Goal: Find specific page/section: Find specific page/section

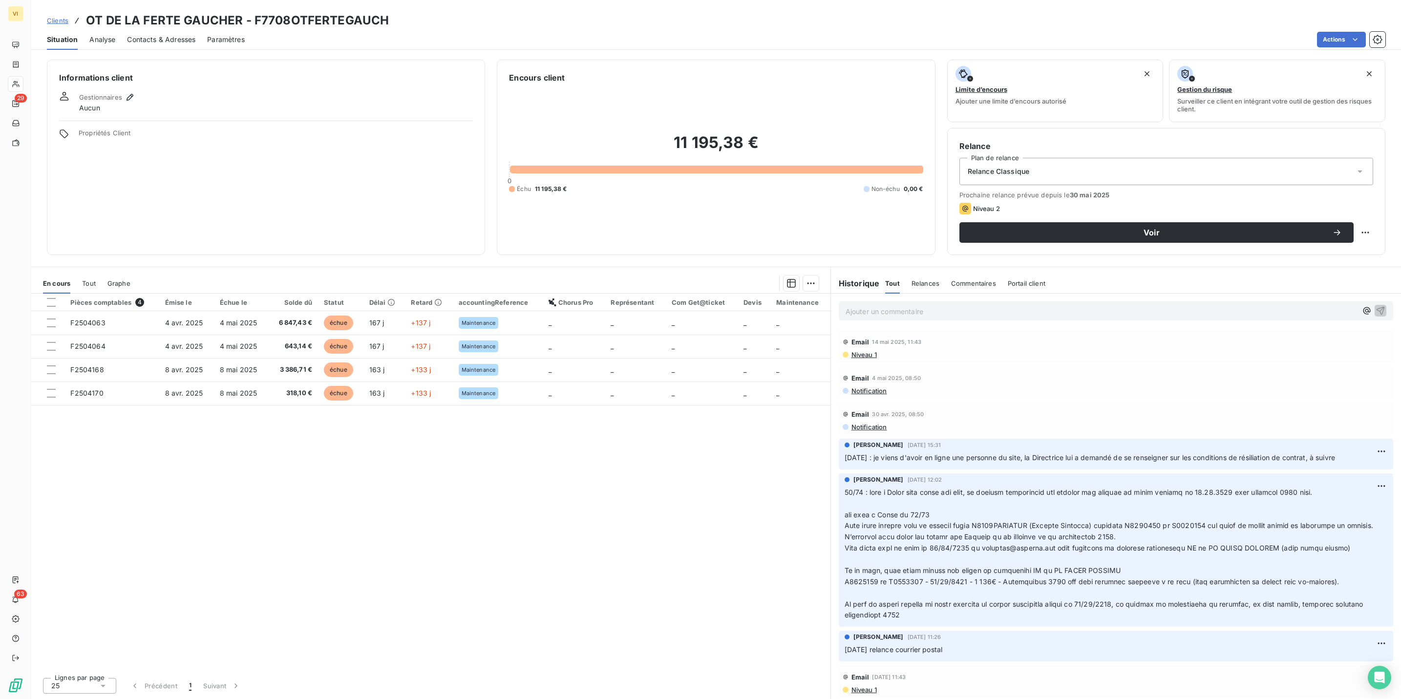
scroll to position [49, 0]
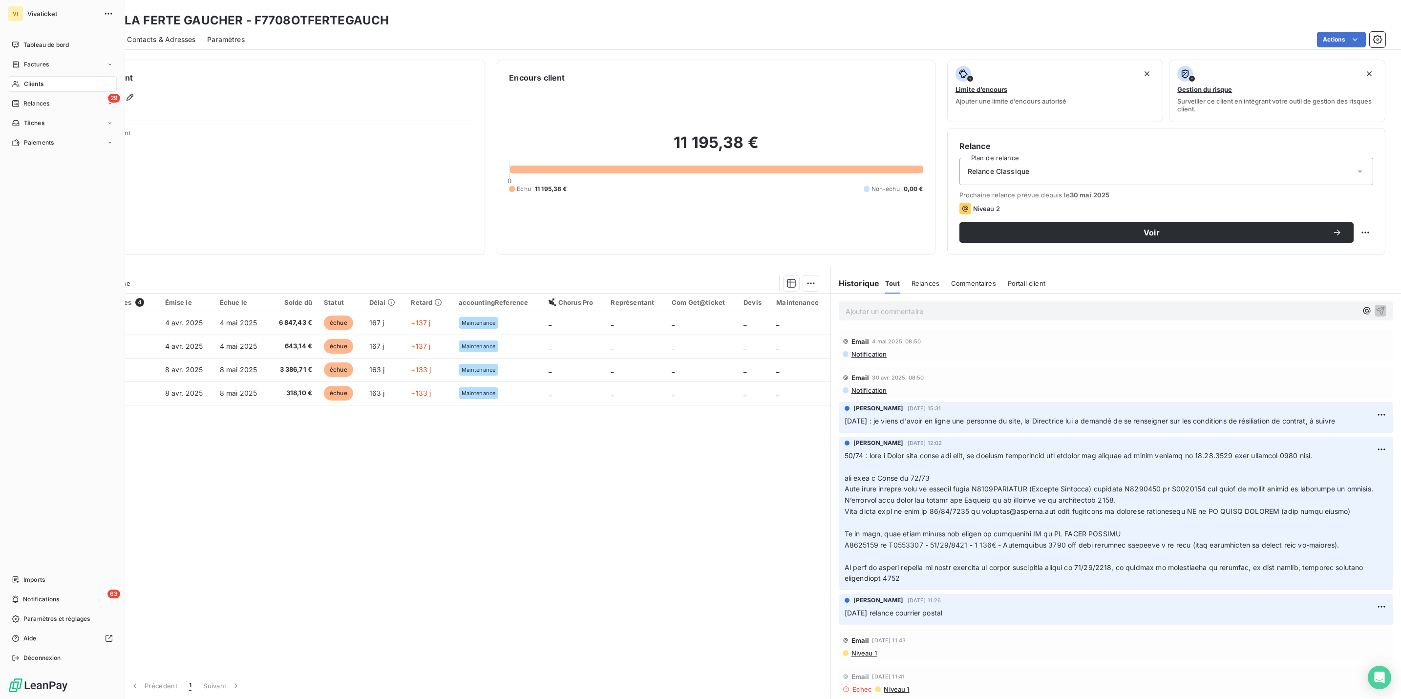
click at [32, 86] on span "Clients" at bounding box center [34, 84] width 20 height 9
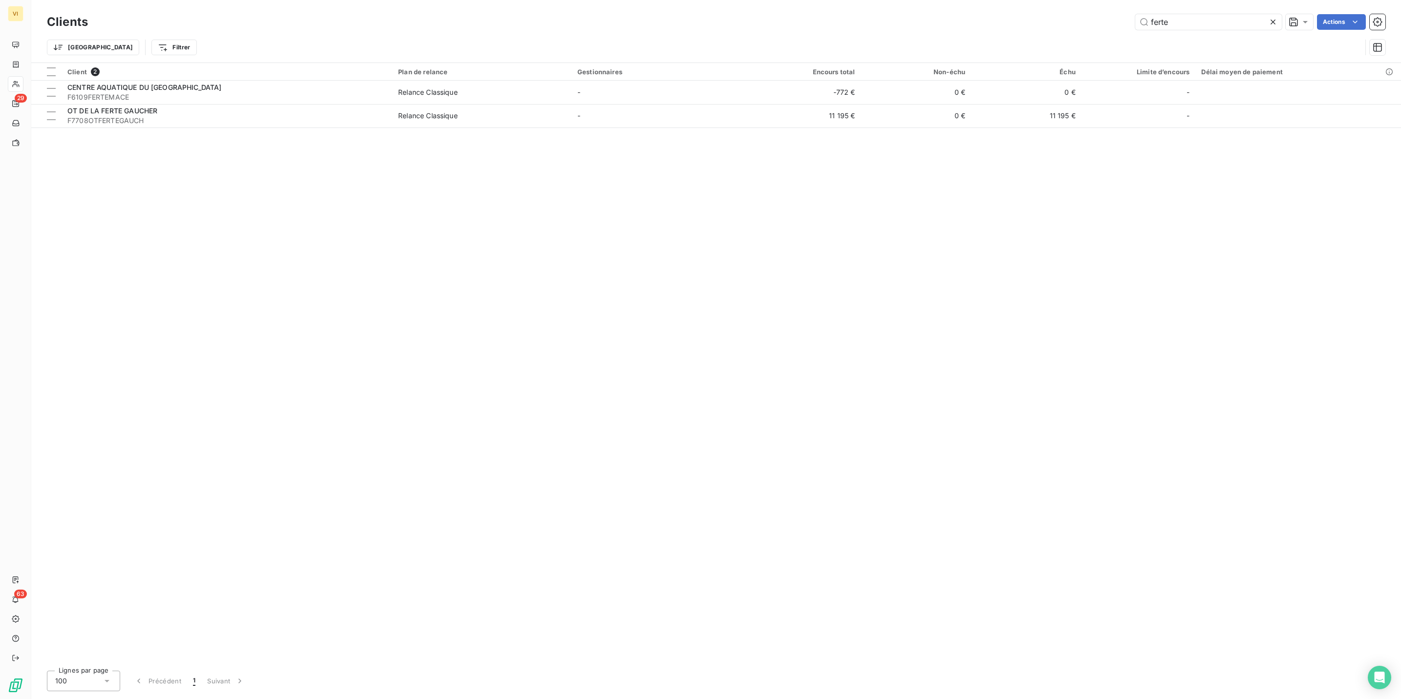
drag, startPoint x: 1176, startPoint y: 18, endPoint x: 1119, endPoint y: 21, distance: 56.8
click at [1119, 21] on div "ferte Actions" at bounding box center [743, 22] width 1286 height 16
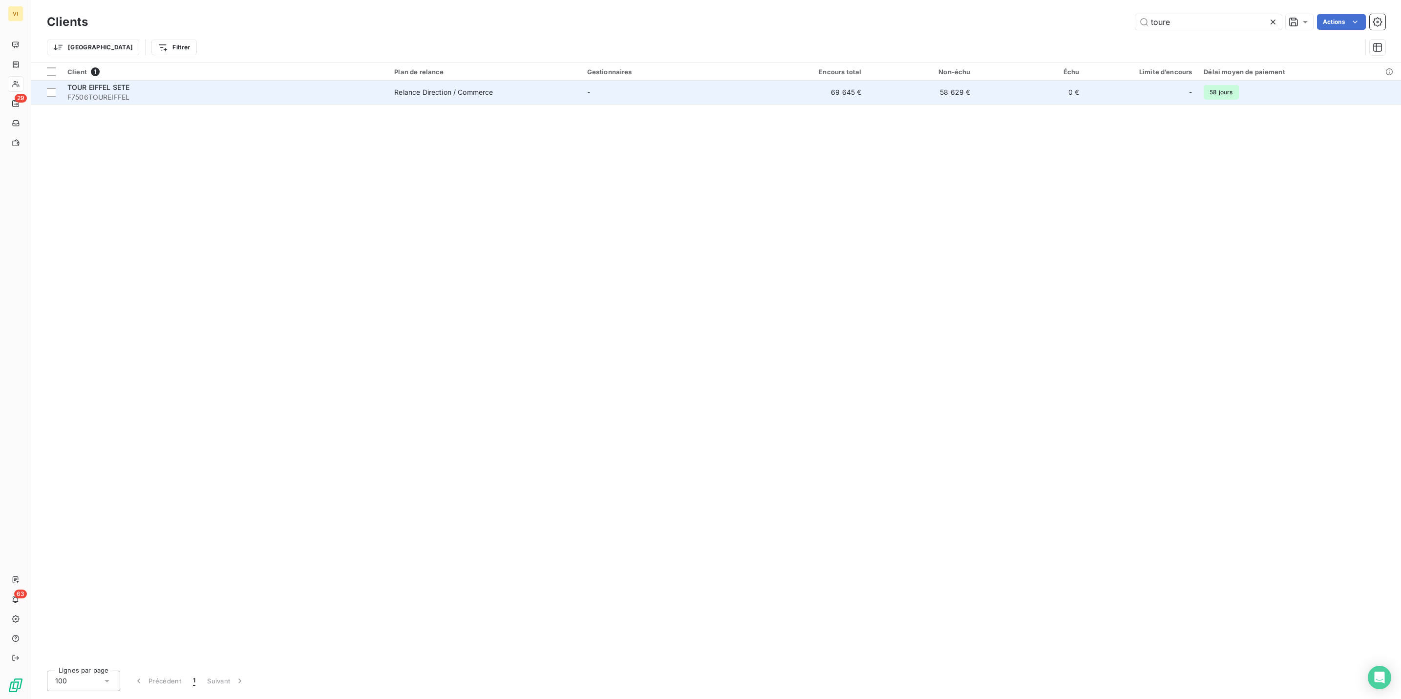
type input "toure"
click at [107, 93] on span "F7506TOUREIFFEL" at bounding box center [224, 97] width 315 height 10
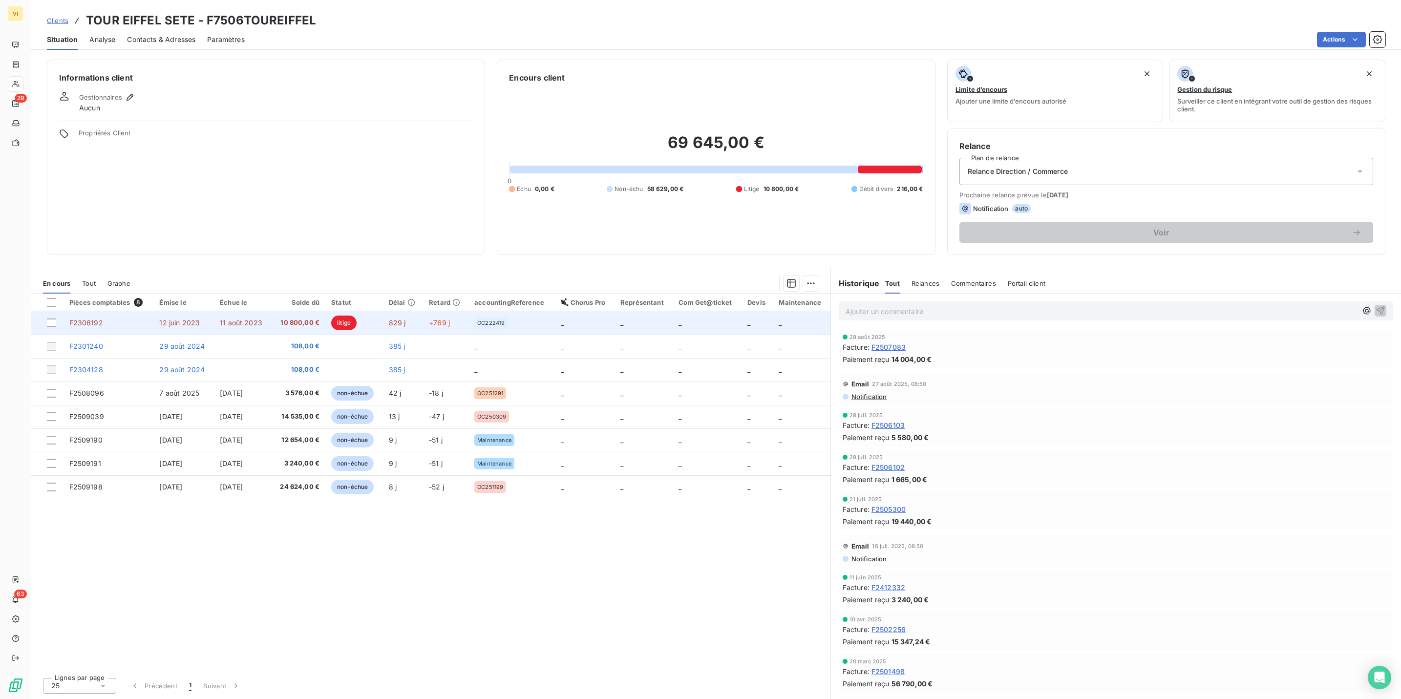
click at [321, 317] on td "10 800,00 €" at bounding box center [298, 322] width 54 height 23
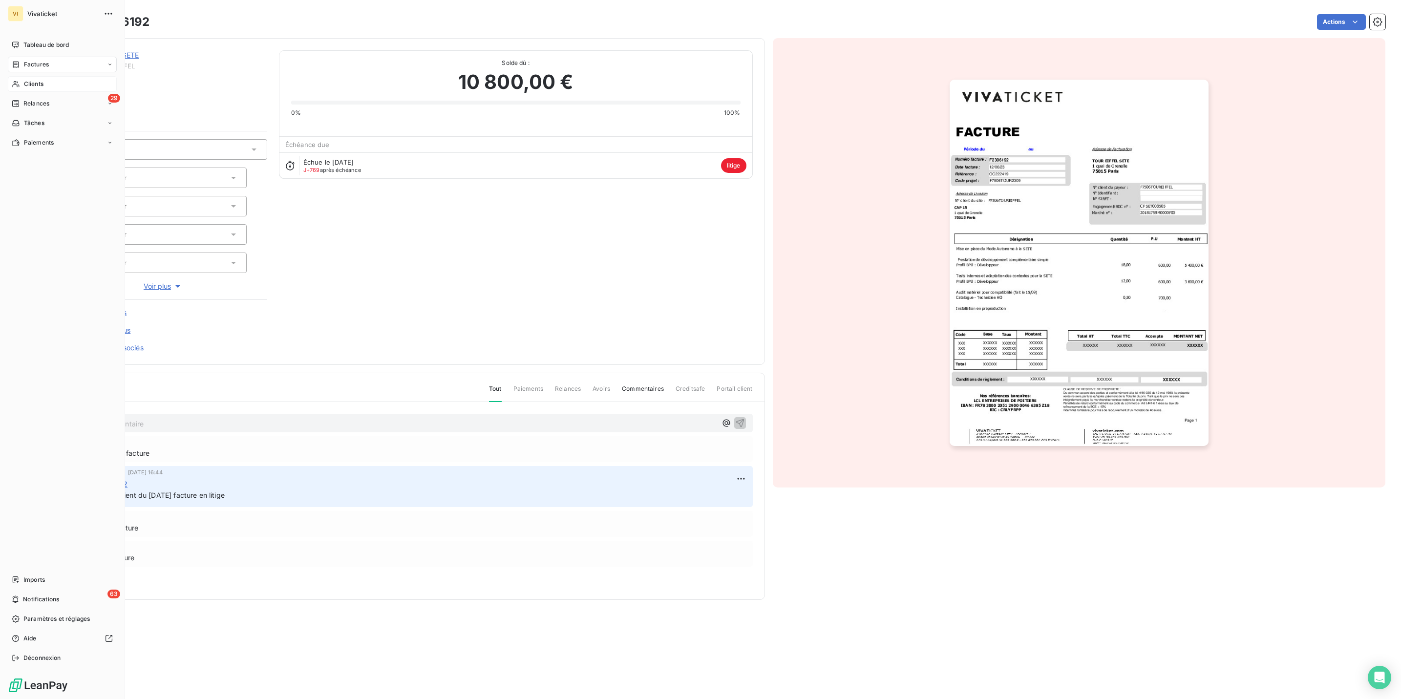
click at [21, 82] on div "Clients" at bounding box center [62, 84] width 109 height 16
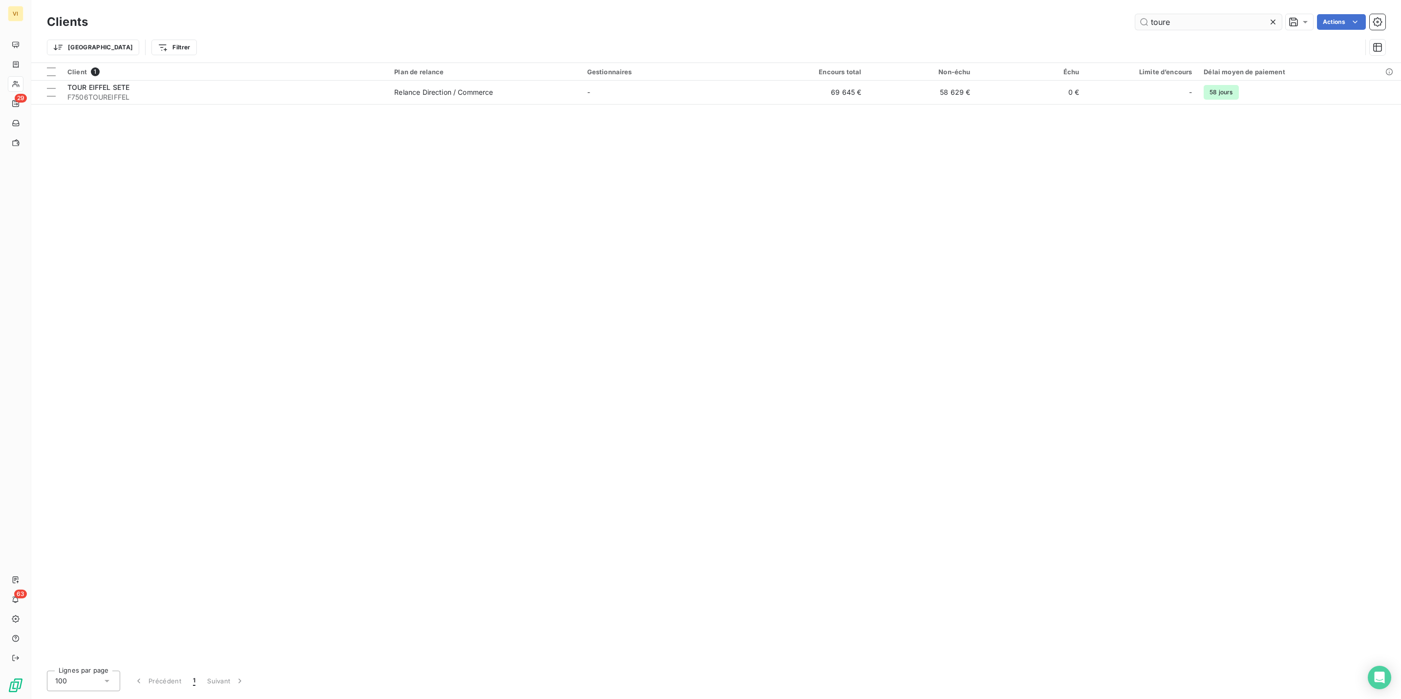
click at [1204, 27] on input "toure" at bounding box center [1209, 22] width 147 height 16
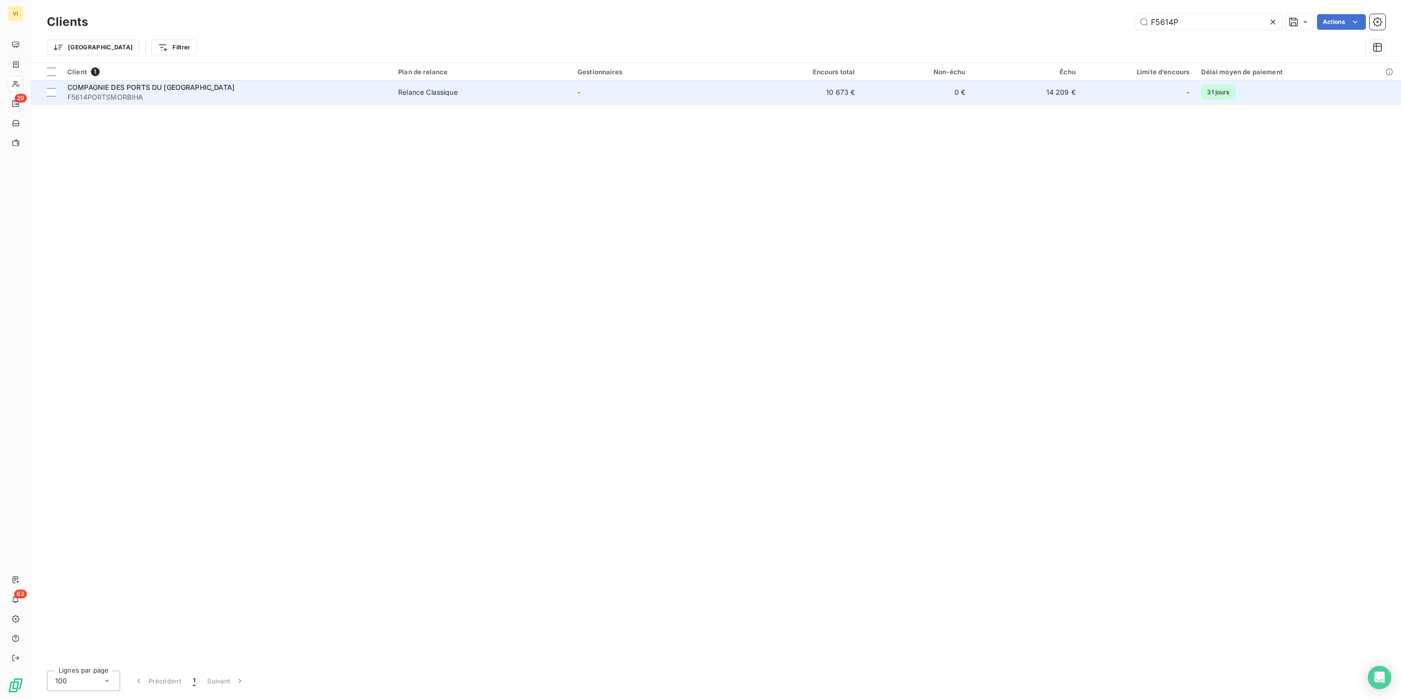
type input "F5614P"
click at [138, 97] on span "F5614PORTSMORBIHA" at bounding box center [226, 97] width 319 height 10
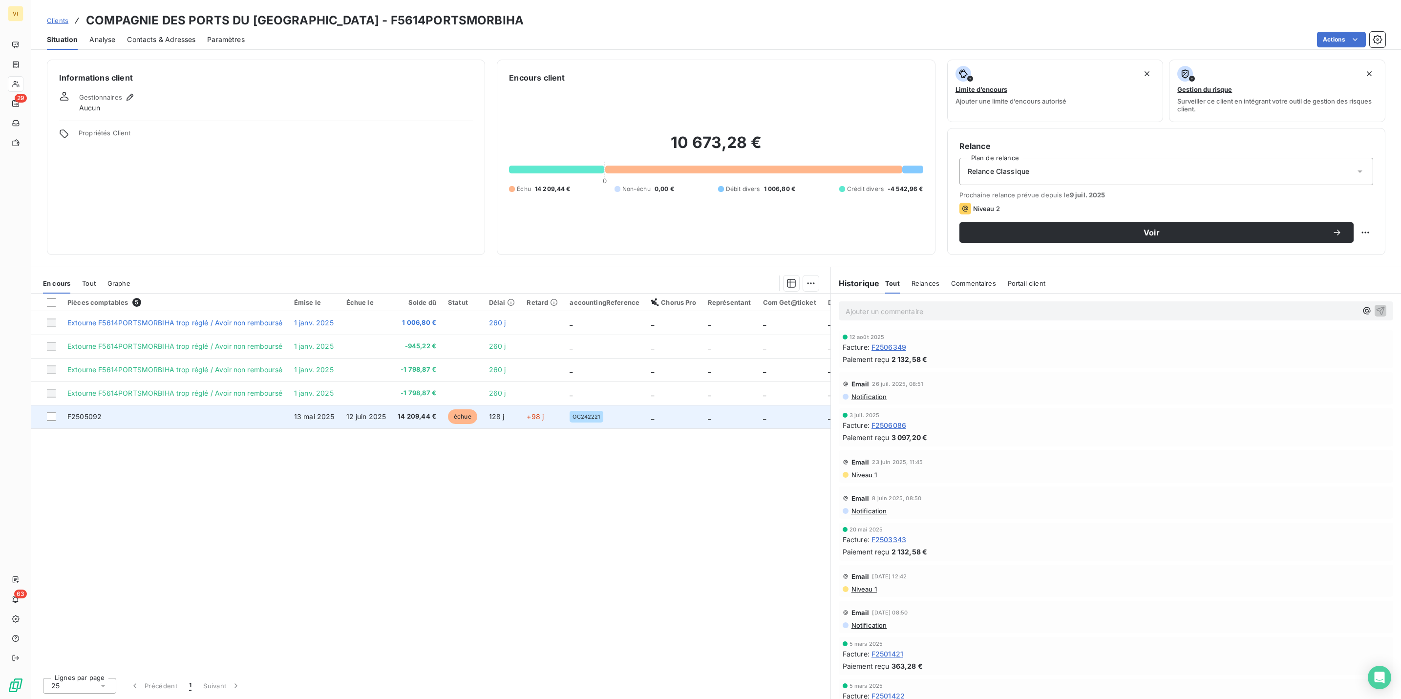
click at [326, 415] on span "13 mai 2025" at bounding box center [314, 416] width 41 height 8
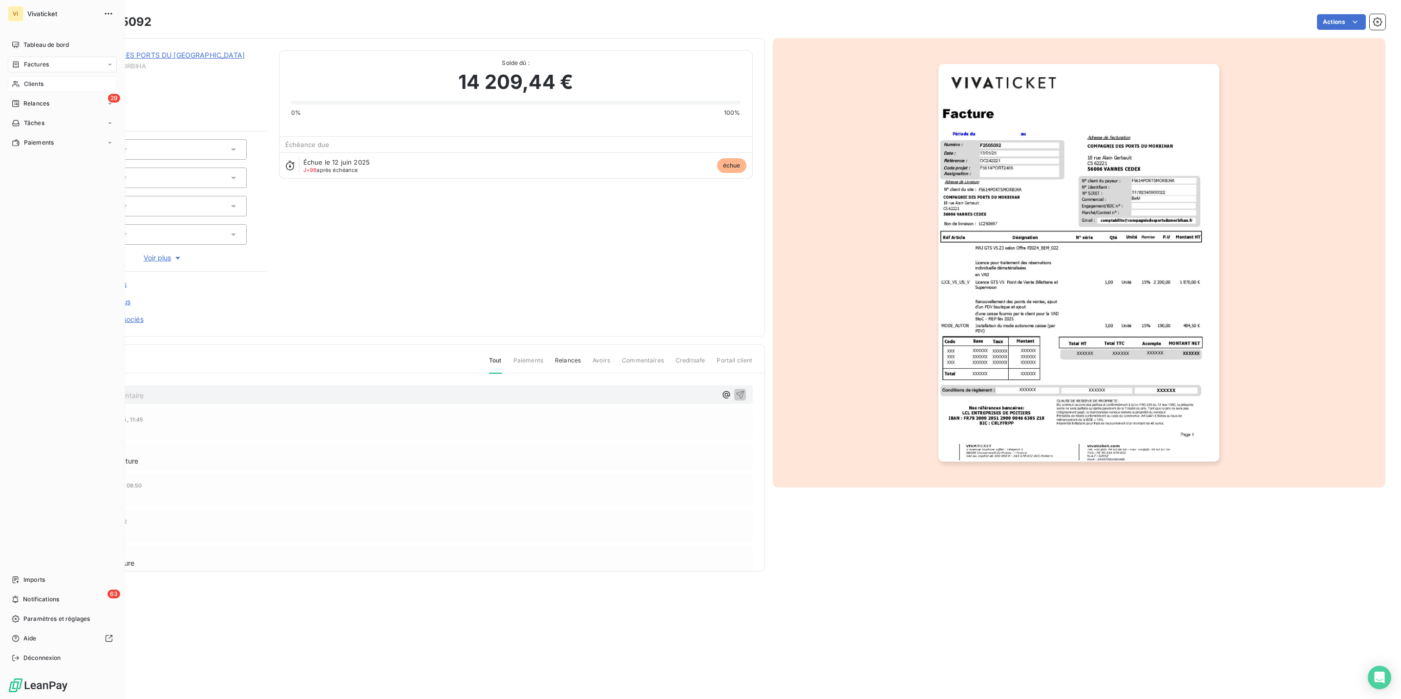
click at [32, 83] on span "Clients" at bounding box center [34, 84] width 20 height 9
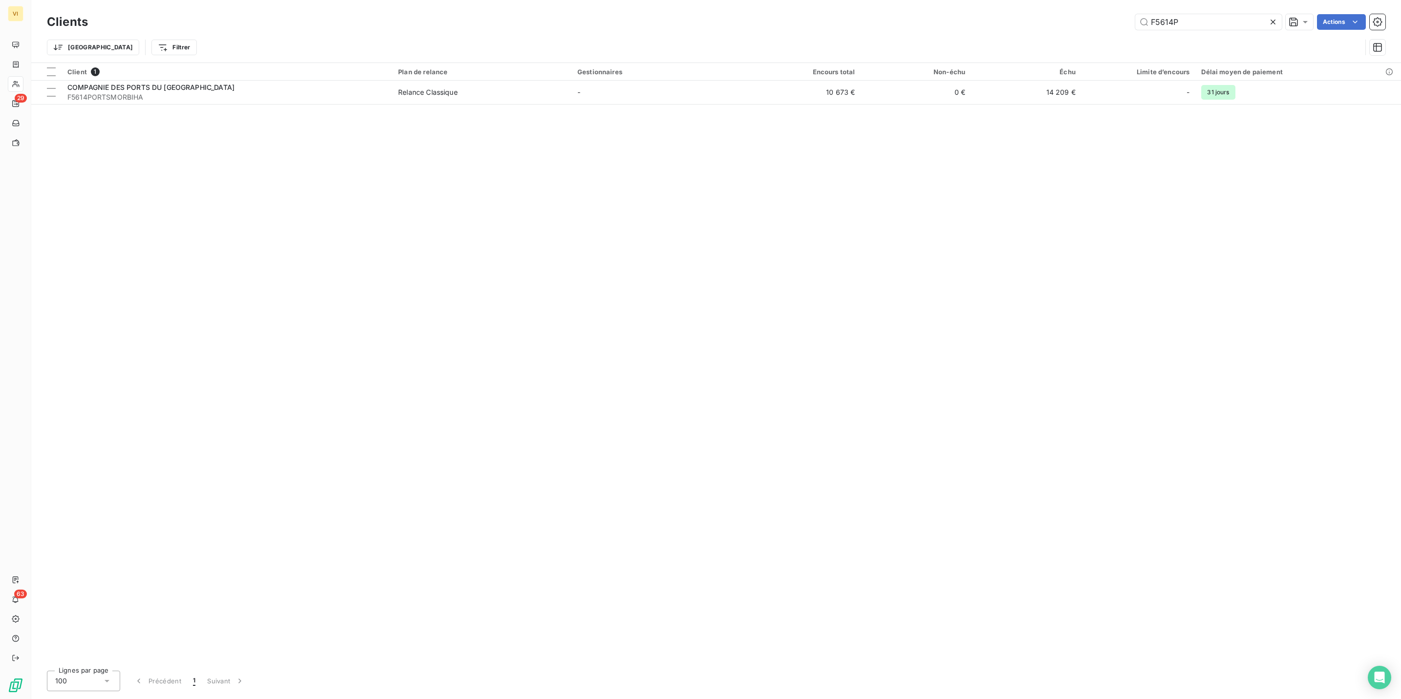
drag, startPoint x: 1191, startPoint y: 23, endPoint x: 1120, endPoint y: 21, distance: 70.4
click at [1120, 21] on div "F5614P Actions" at bounding box center [743, 22] width 1286 height 16
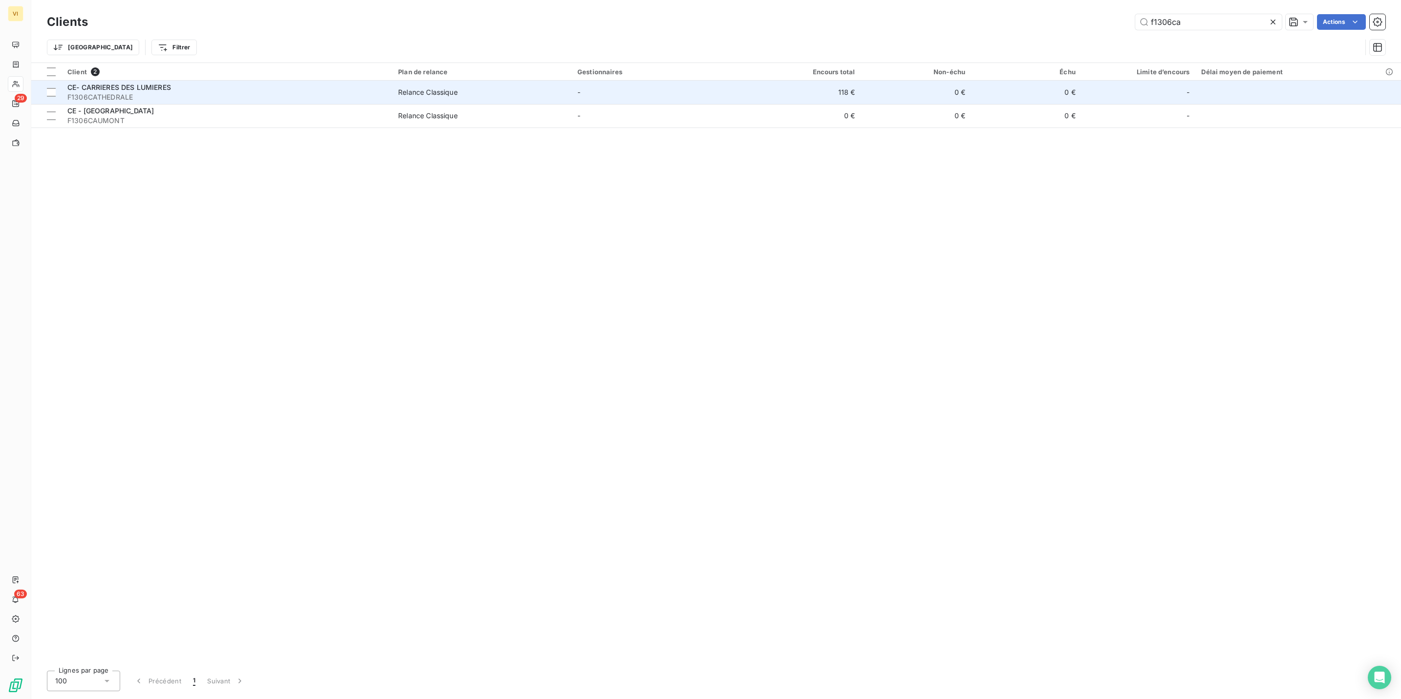
type input "f1306ca"
click at [119, 94] on span "F1306CATHEDRALE" at bounding box center [226, 97] width 319 height 10
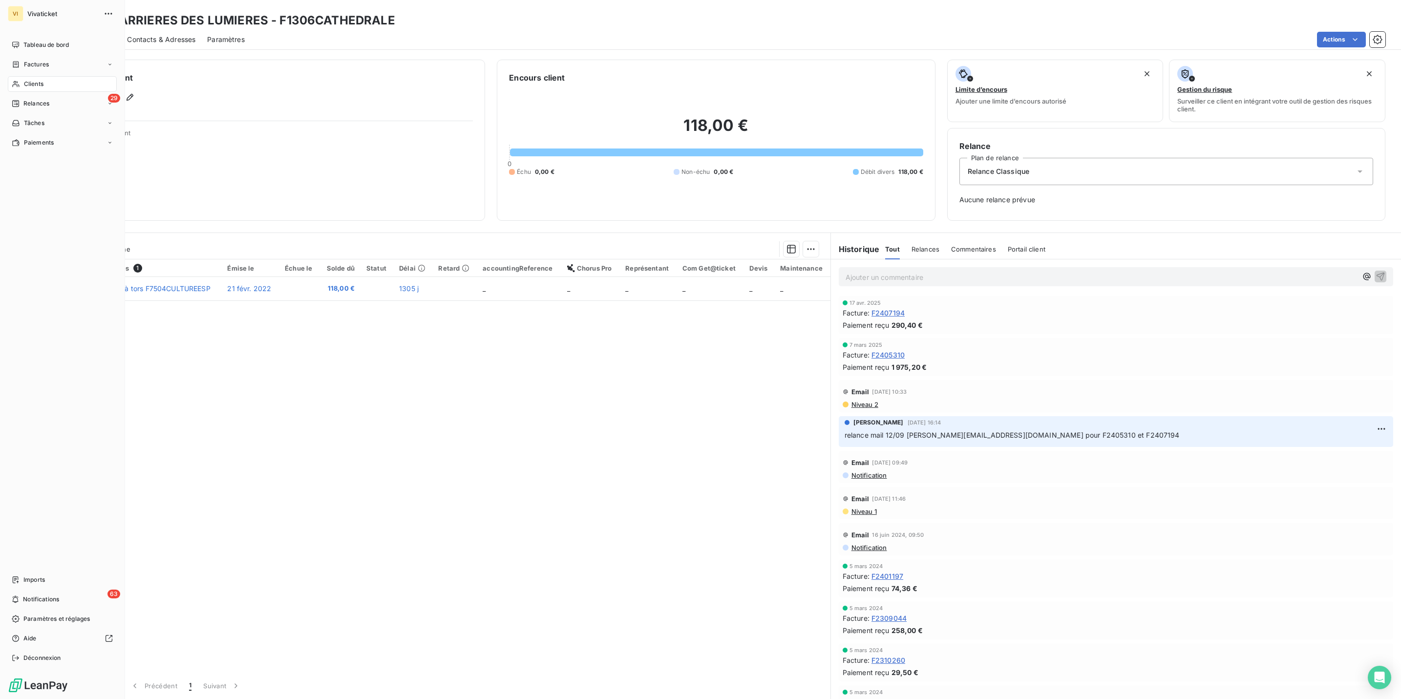
click at [18, 84] on icon at bounding box center [16, 84] width 8 height 8
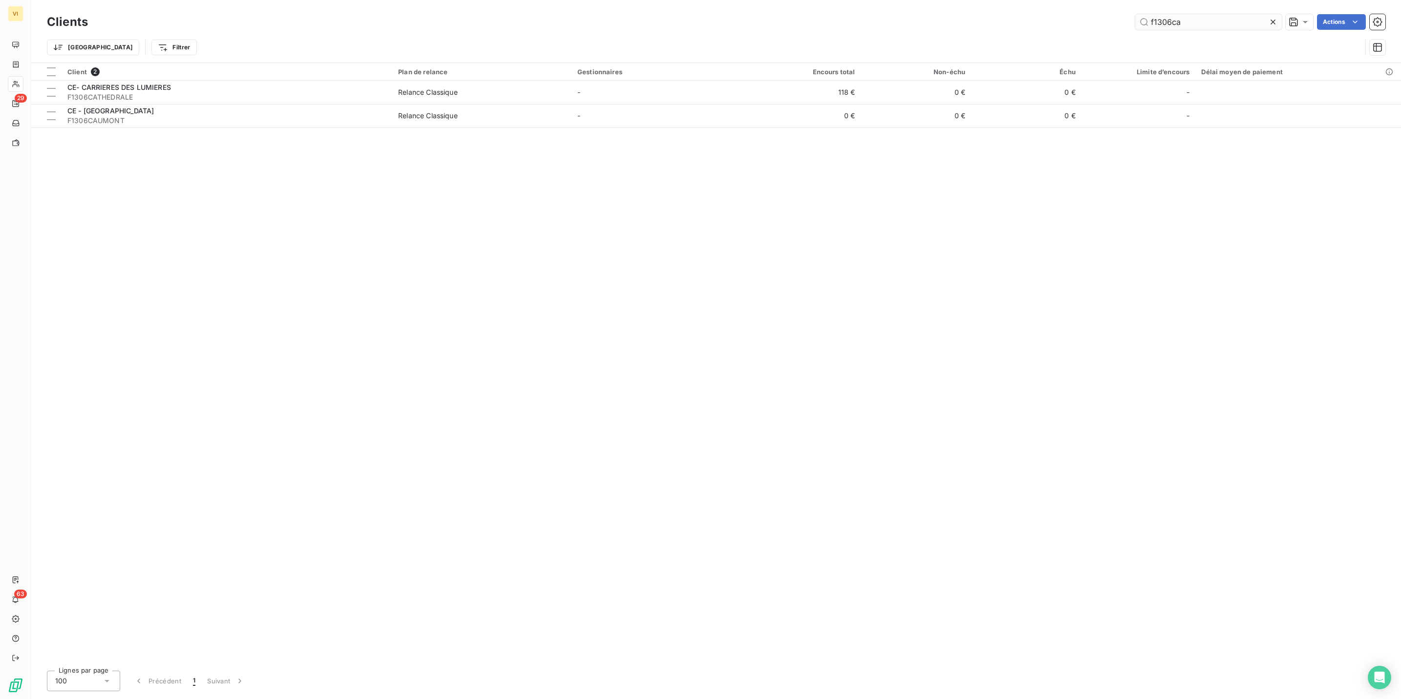
drag, startPoint x: 1164, startPoint y: 20, endPoint x: 1261, endPoint y: 22, distance: 96.8
click at [1261, 22] on input "f1306ca" at bounding box center [1209, 22] width 147 height 16
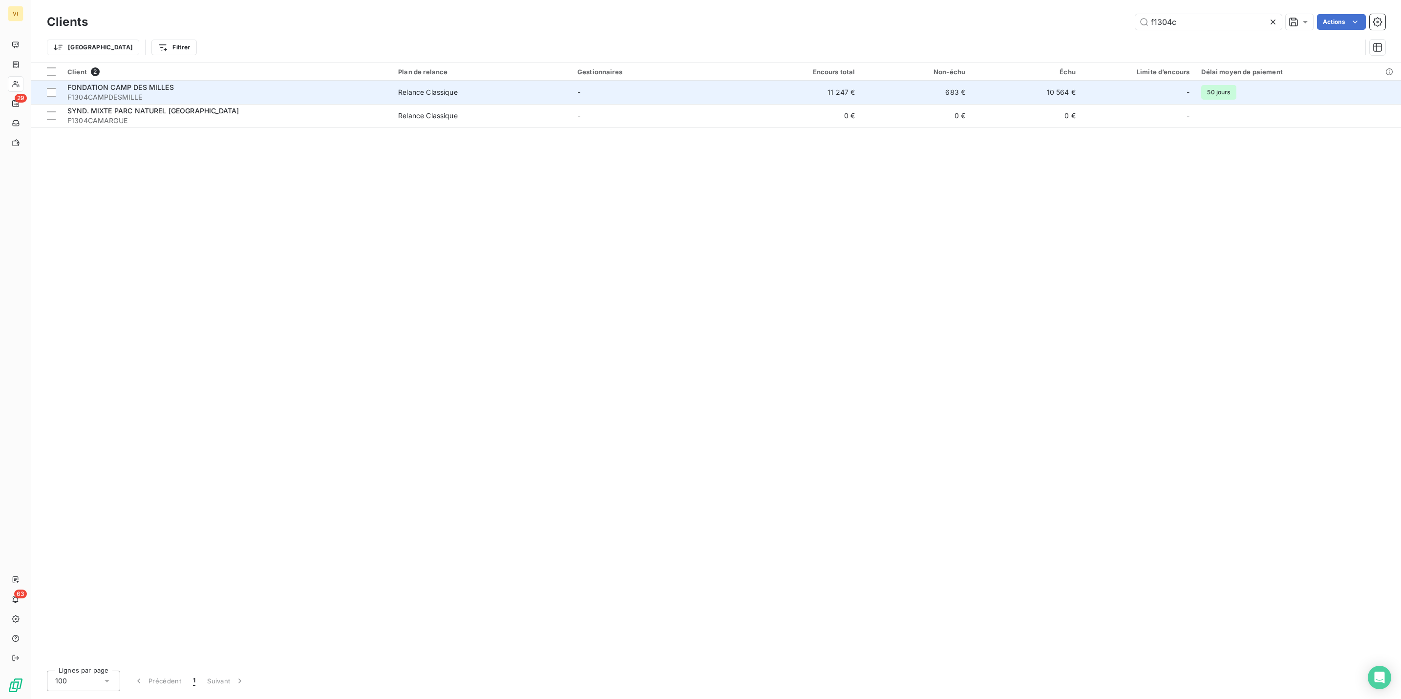
type input "f1304c"
click at [103, 103] on td "FONDATION CAMP DES MILLES F1304CAMPDESMILLE" at bounding box center [227, 92] width 331 height 23
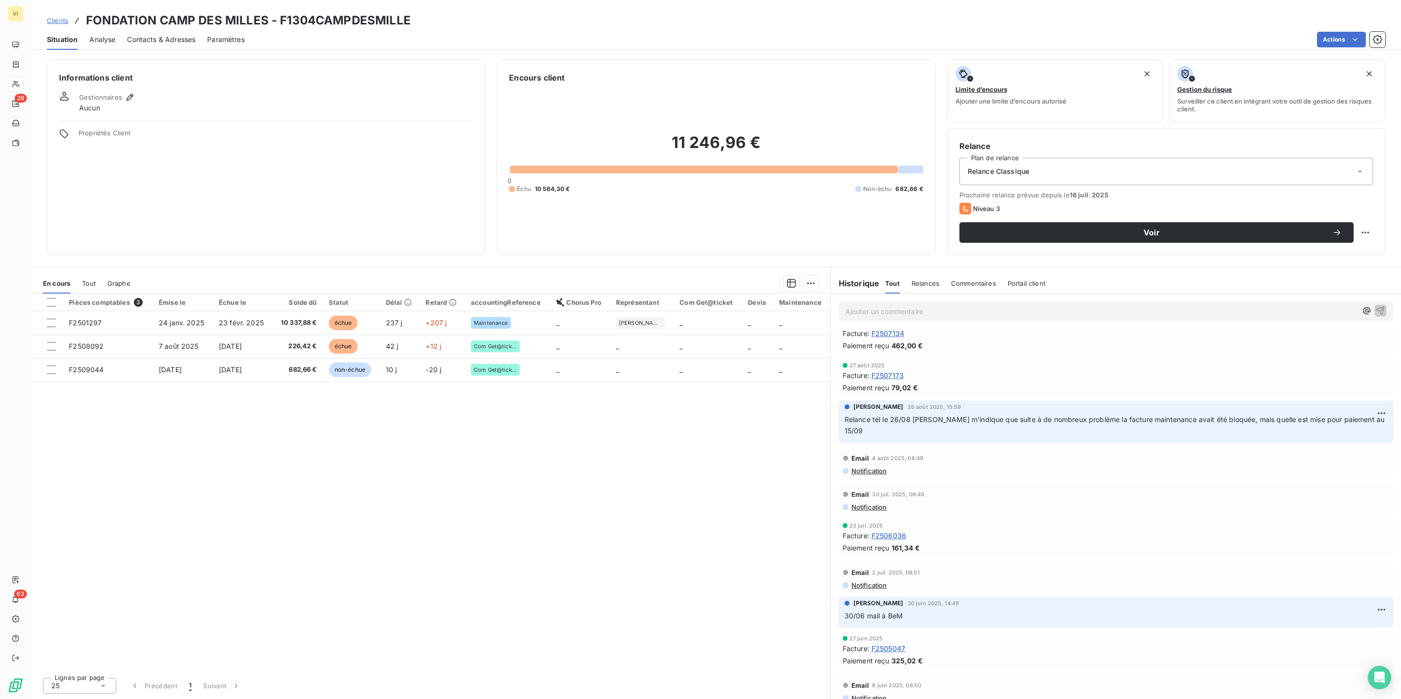
scroll to position [73, 0]
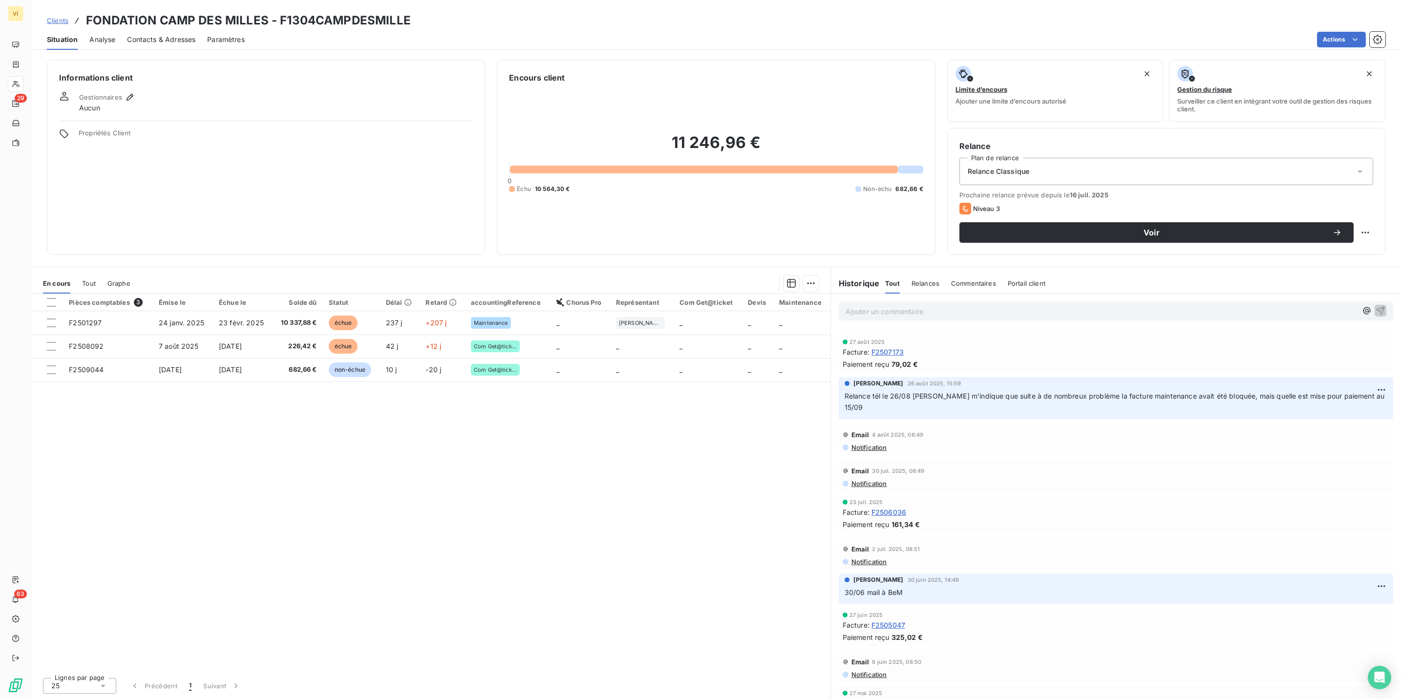
drag, startPoint x: 920, startPoint y: 409, endPoint x: 900, endPoint y: 411, distance: 19.6
click at [916, 409] on p "Relance tél le 26/08 [PERSON_NAME] m'indique que suite à de nombreux problème l…" at bounding box center [1116, 402] width 543 height 22
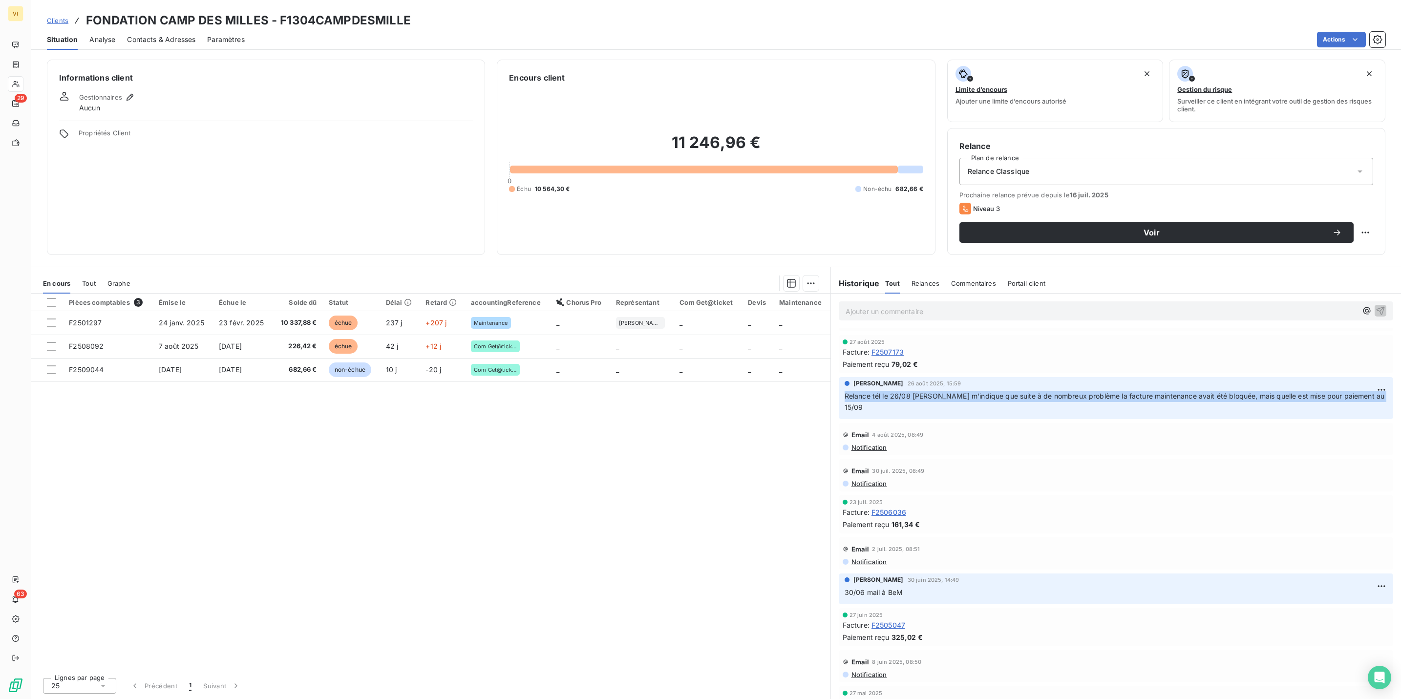
drag, startPoint x: 880, startPoint y: 409, endPoint x: 843, endPoint y: 397, distance: 38.9
click at [843, 397] on div "[PERSON_NAME] [DATE] 15:59 Relance tél le 26/08 [PERSON_NAME] m'indique que sui…" at bounding box center [1116, 398] width 555 height 42
drag, startPoint x: 843, startPoint y: 397, endPoint x: 868, endPoint y: 399, distance: 25.0
copy span "Relance tél le 26/08 [PERSON_NAME] m'indique que suite à de nombreux problème l…"
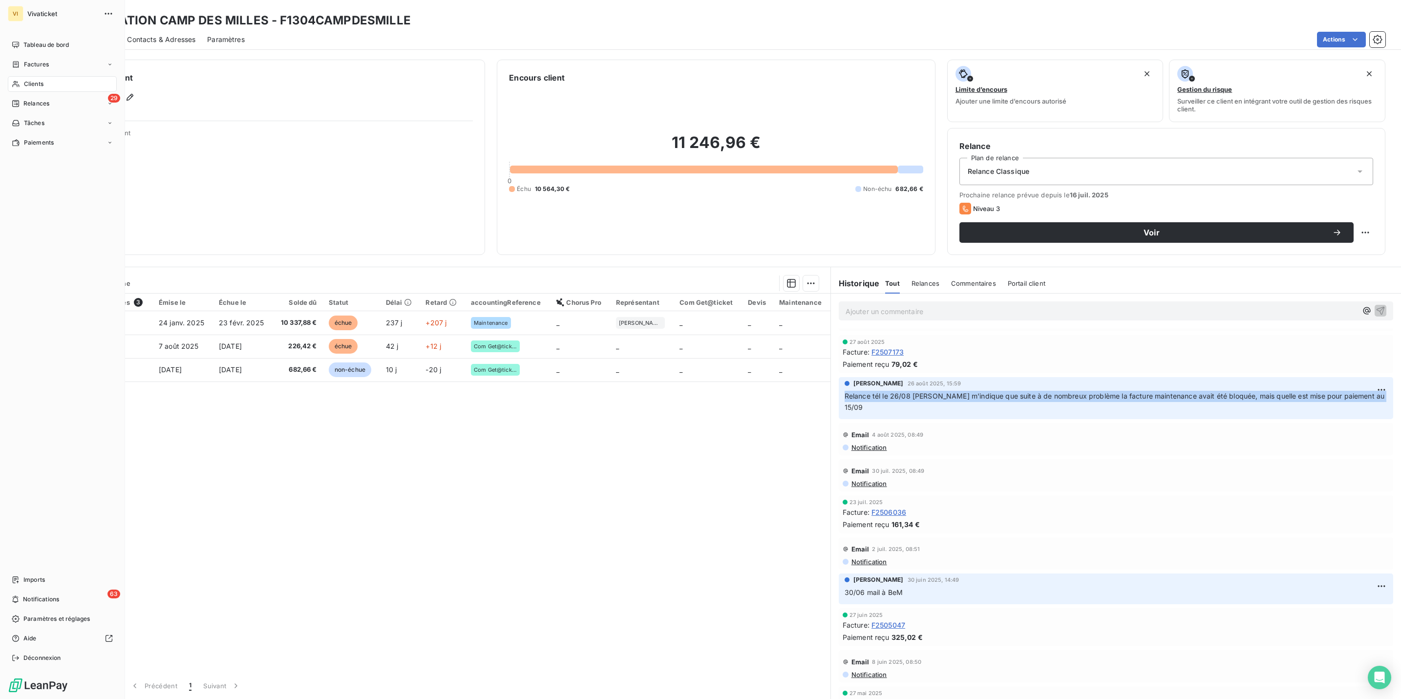
click at [27, 81] on span "Clients" at bounding box center [34, 84] width 20 height 9
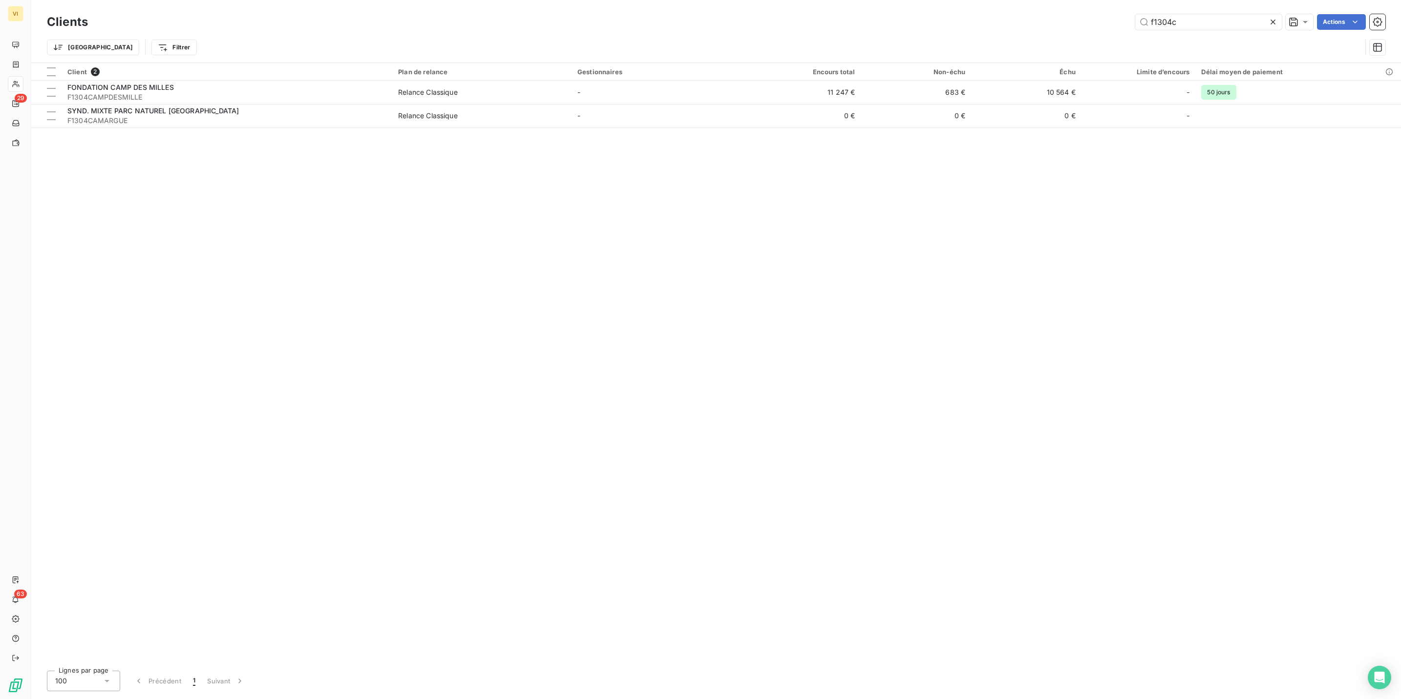
drag, startPoint x: 1203, startPoint y: 19, endPoint x: 1117, endPoint y: 19, distance: 85.0
click at [1117, 19] on div "f1304c Actions" at bounding box center [743, 22] width 1286 height 16
type input "ardec"
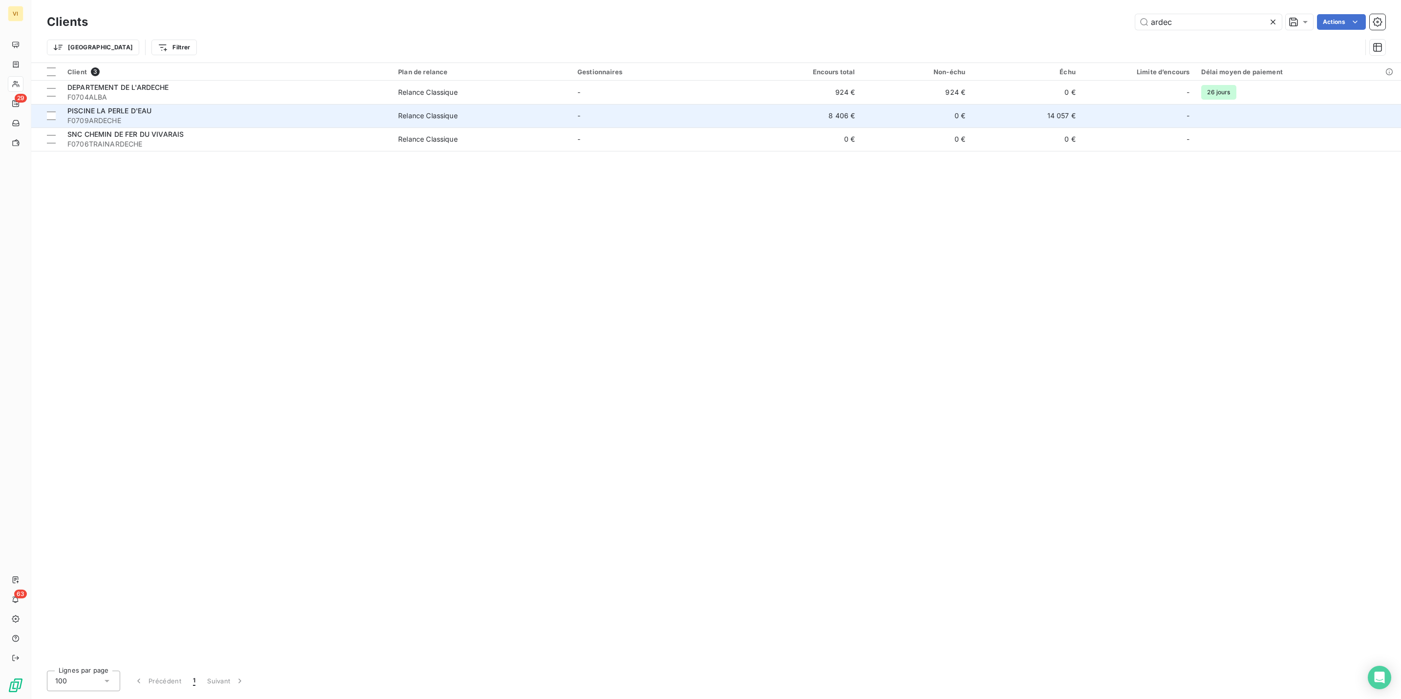
click at [97, 115] on div "PISCINE LA PERLE D'EAU" at bounding box center [226, 111] width 319 height 10
